Goal: Information Seeking & Learning: Learn about a topic

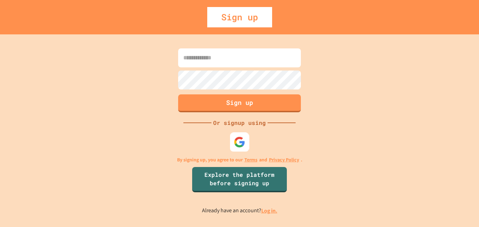
click at [242, 137] on img at bounding box center [240, 142] width 12 height 12
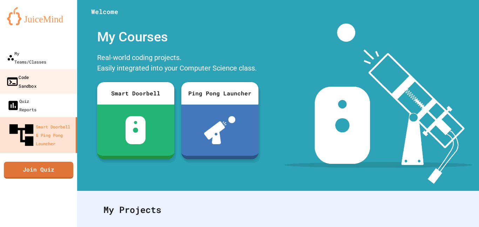
click at [47, 69] on link "Code Sandbox" at bounding box center [39, 81] width 80 height 25
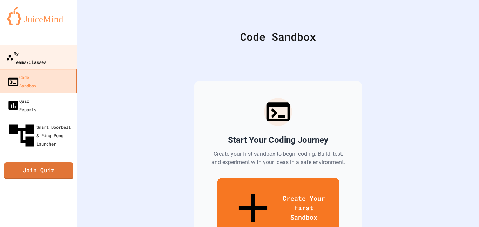
click at [42, 50] on div "My Teams/Classes" at bounding box center [26, 57] width 40 height 17
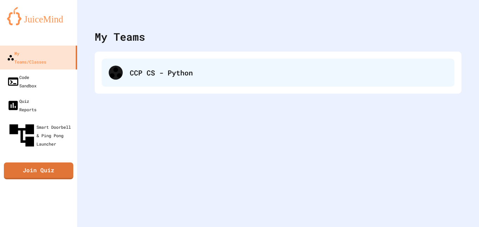
click at [135, 80] on div "CCP CS - Python" at bounding box center [278, 73] width 353 height 28
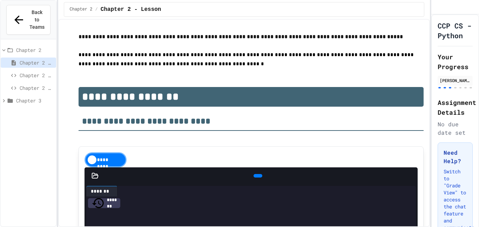
click at [45, 72] on span "Chapter 2 - AW #15" at bounding box center [37, 75] width 34 height 7
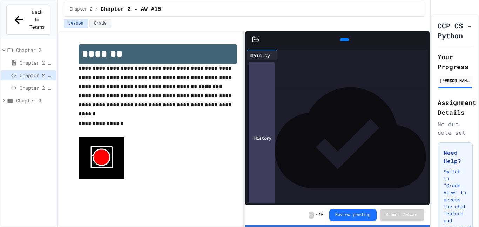
click at [33, 97] on span "Chapter 3" at bounding box center [34, 100] width 37 height 7
click at [37, 84] on span "Chapter 2 - PE #13" at bounding box center [37, 87] width 34 height 7
